Goal: Browse casually

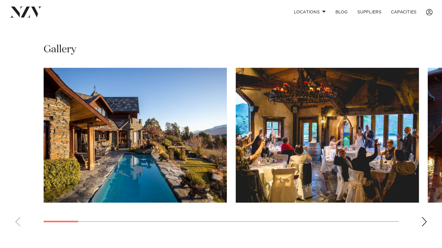
scroll to position [379, 0]
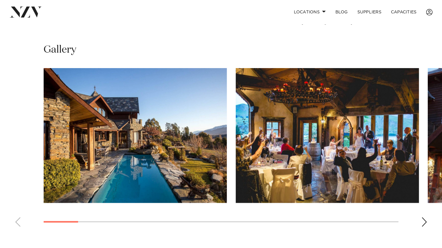
click at [426, 217] on div "Next slide" at bounding box center [425, 222] width 6 height 10
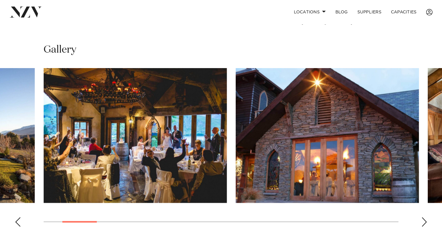
click at [426, 217] on div "Next slide" at bounding box center [425, 222] width 6 height 10
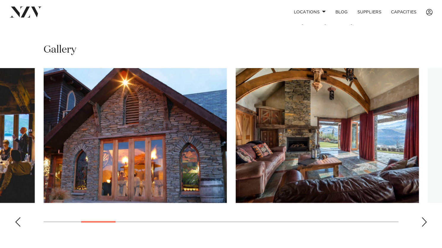
click at [426, 217] on div "Next slide" at bounding box center [425, 222] width 6 height 10
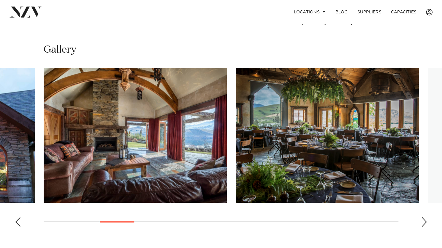
click at [426, 217] on div "Next slide" at bounding box center [425, 222] width 6 height 10
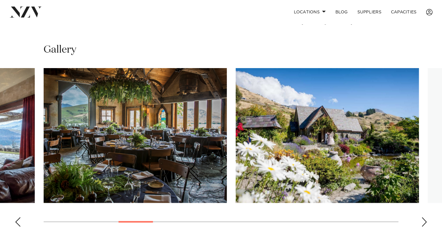
click at [426, 217] on div "Next slide" at bounding box center [425, 222] width 6 height 10
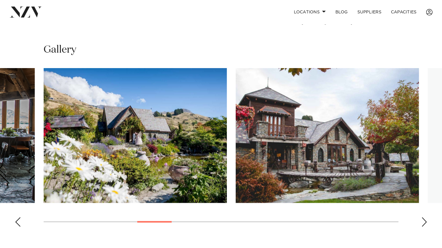
click at [426, 217] on div "Next slide" at bounding box center [425, 222] width 6 height 10
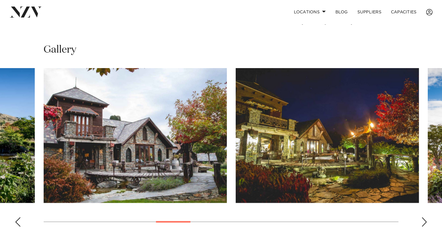
click at [426, 217] on div "Next slide" at bounding box center [425, 222] width 6 height 10
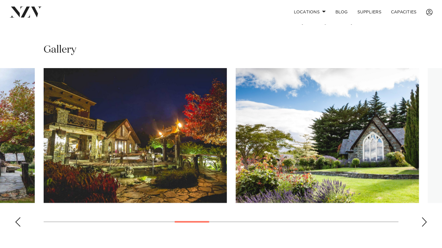
click at [426, 217] on div "Next slide" at bounding box center [425, 222] width 6 height 10
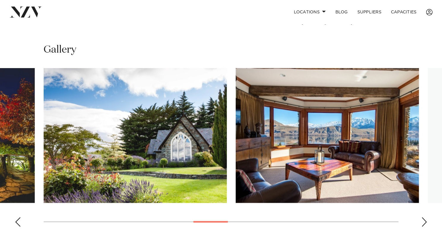
click at [426, 217] on div "Next slide" at bounding box center [425, 222] width 6 height 10
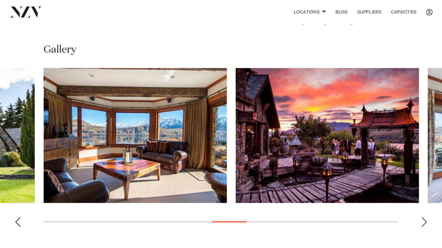
click at [426, 217] on div "Next slide" at bounding box center [425, 222] width 6 height 10
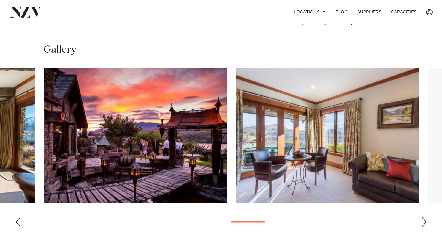
click at [426, 217] on div "Next slide" at bounding box center [425, 222] width 6 height 10
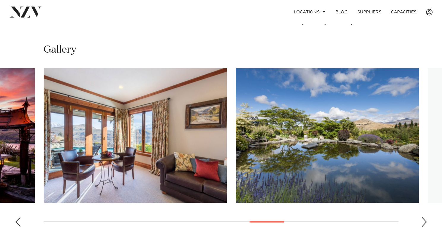
click at [426, 217] on div "Next slide" at bounding box center [425, 222] width 6 height 10
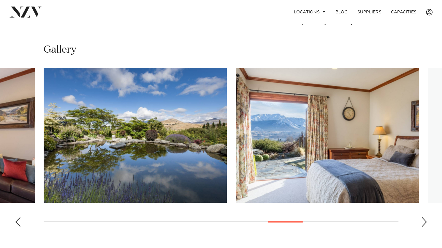
click at [426, 217] on div "Next slide" at bounding box center [425, 222] width 6 height 10
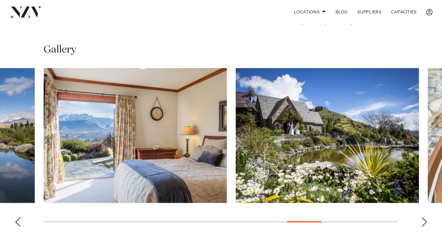
click at [426, 217] on div "Next slide" at bounding box center [425, 222] width 6 height 10
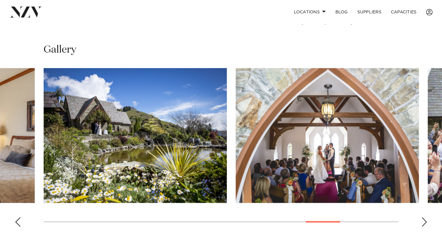
click at [426, 217] on div "Next slide" at bounding box center [425, 222] width 6 height 10
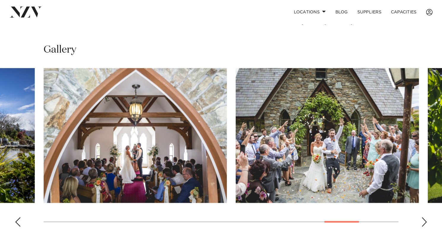
click at [426, 217] on div "Next slide" at bounding box center [425, 222] width 6 height 10
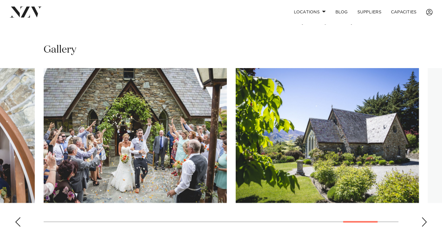
click at [426, 217] on div "Next slide" at bounding box center [425, 222] width 6 height 10
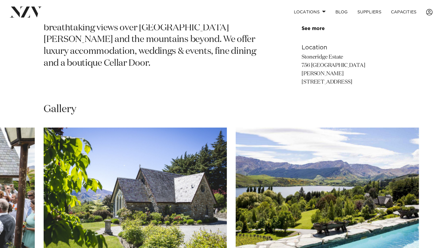
scroll to position [298, 0]
